Goal: Information Seeking & Learning: Learn about a topic

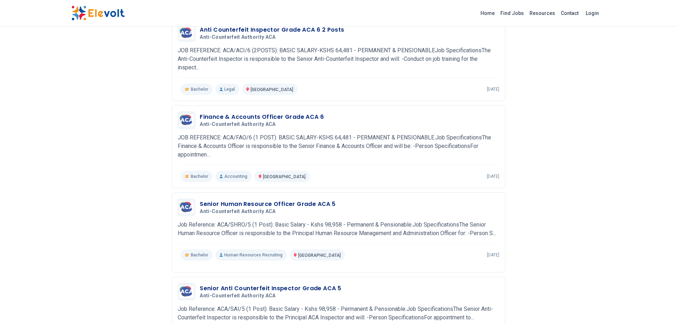
scroll to position [284, 0]
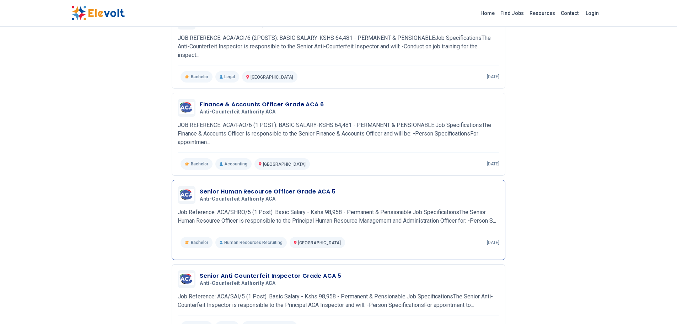
click at [234, 199] on span "Anti-Counterfeit Authority ACA" at bounding box center [238, 199] width 76 height 6
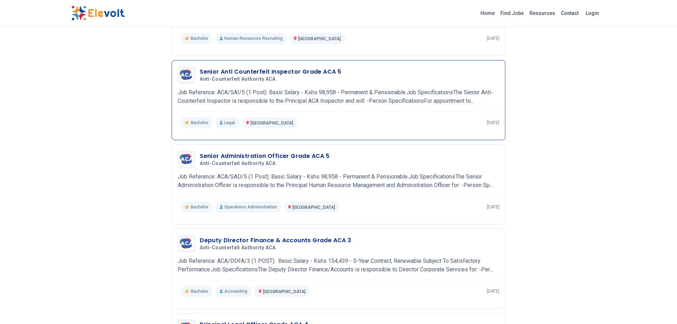
scroll to position [498, 0]
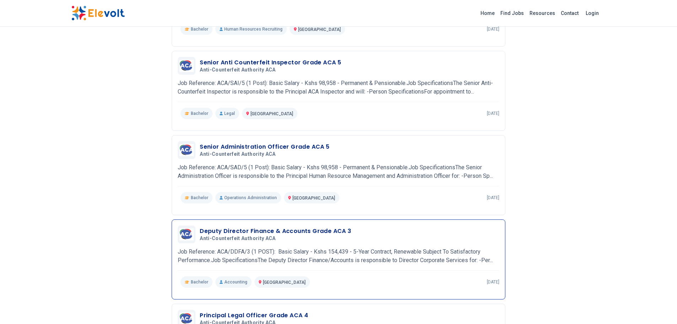
click at [265, 235] on h3 "Deputy Director Finance & Accounts Grade ACA 3" at bounding box center [275, 231] width 151 height 9
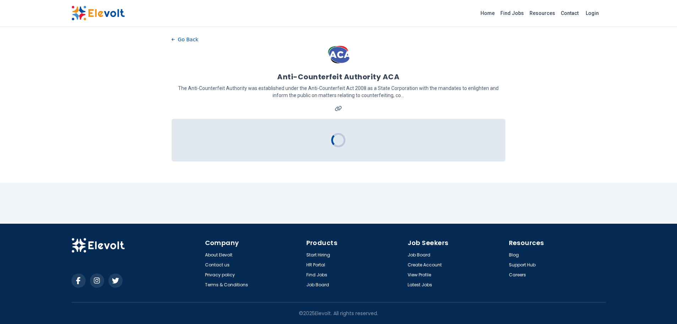
scroll to position [0, 0]
